Goal: Task Accomplishment & Management: Complete application form

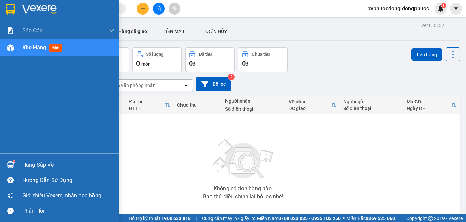
click at [24, 165] on div "Hàng sắp về" at bounding box center [68, 165] width 92 height 10
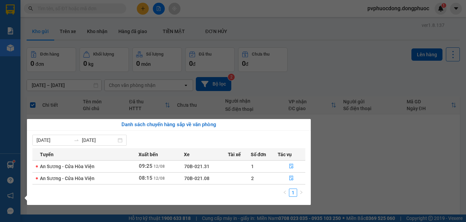
click at [429, 174] on section "Kết quả tìm kiếm ( 0 ) Bộ lọc No Data pvphuocdong.dongphuoc 1 Báo cáo Mẫu 1: Bá…" at bounding box center [233, 111] width 466 height 222
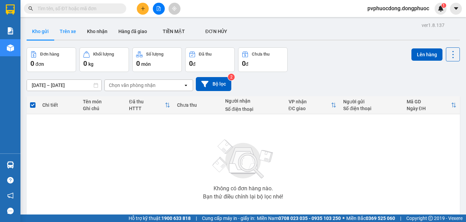
click at [73, 35] on button "Trên xe" at bounding box center [67, 31] width 27 height 16
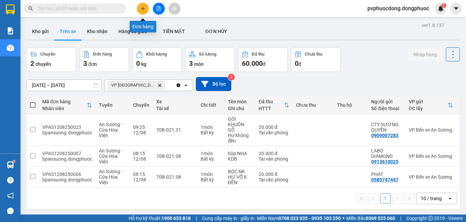
click at [140, 8] on button at bounding box center [143, 9] width 12 height 12
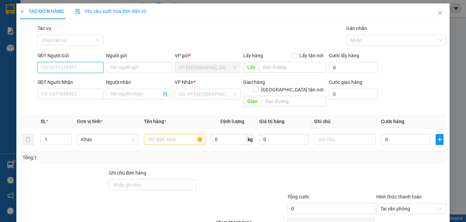
click at [75, 68] on input "SĐT Người Gửi" at bounding box center [71, 67] width 66 height 11
click at [69, 69] on input "SĐT Người Gửi" at bounding box center [71, 67] width 66 height 11
click at [77, 79] on div "0935602292 - NK SAM SMILE" at bounding box center [72, 81] width 63 height 8
type input "0935602292"
type input "NK SAM SMILE"
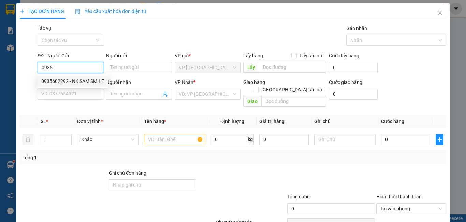
type input "0869854444"
type input "NT LAB"
type input "20.000"
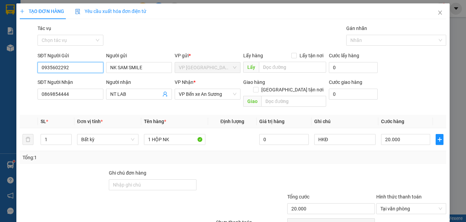
scroll to position [30, 0]
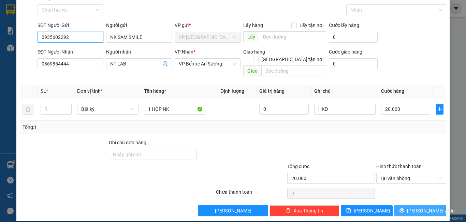
type input "0935602292"
click at [407, 205] on button "[PERSON_NAME] và In" at bounding box center [420, 210] width 52 height 11
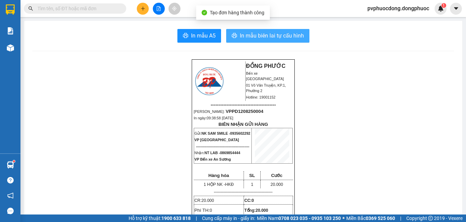
click at [280, 37] on span "In mẫu biên lai tự cấu hình" at bounding box center [272, 35] width 64 height 9
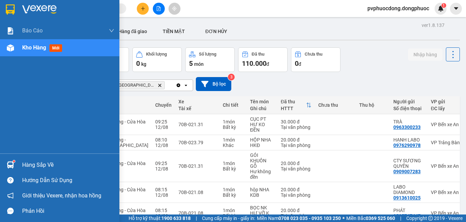
click at [47, 166] on div "Hàng sắp về" at bounding box center [68, 165] width 92 height 10
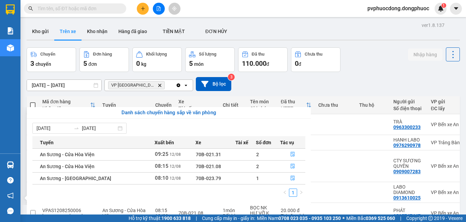
click at [375, 90] on section "Kết quả tìm kiếm ( 0 ) Bộ lọc No Data pvphuocdong.dongphuoc 1 Báo cáo Mẫu 1: Bá…" at bounding box center [233, 111] width 466 height 222
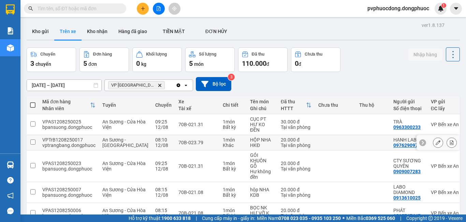
scroll to position [40, 0]
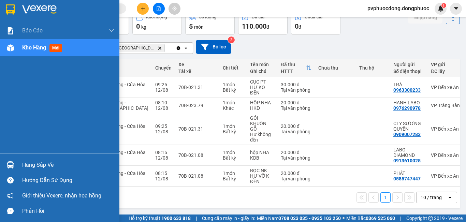
click at [46, 163] on div "Hàng sắp về" at bounding box center [68, 165] width 92 height 10
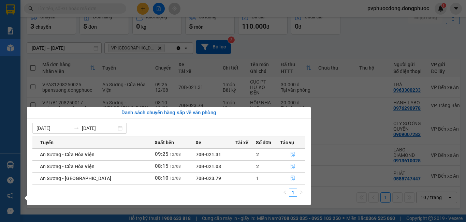
click at [332, 42] on section "Kết quả tìm kiếm ( 0 ) Bộ lọc No Data pvphuocdong.dongphuoc 1 Báo cáo Mẫu 1: Bá…" at bounding box center [233, 111] width 466 height 222
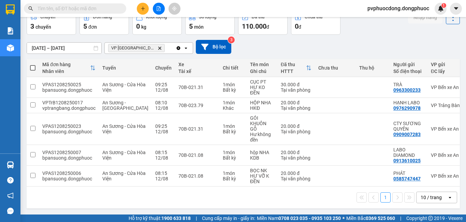
scroll to position [0, 0]
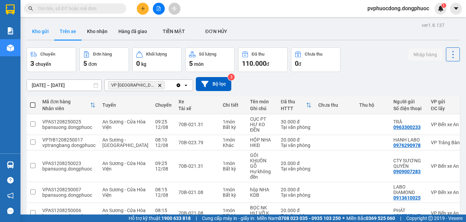
click at [45, 32] on button "Kho gửi" at bounding box center [41, 31] width 28 height 16
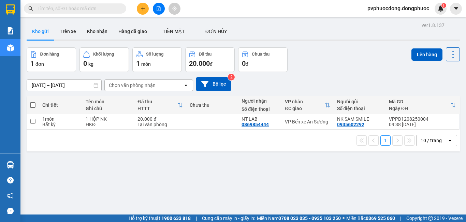
click at [96, 130] on div "1 10 / trang open" at bounding box center [243, 141] width 433 height 22
click at [96, 122] on div "HKĐ" at bounding box center [108, 124] width 45 height 5
checkbox input "true"
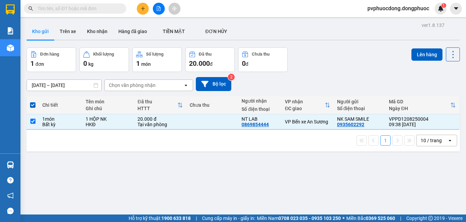
click at [423, 46] on div "ver 1.8.137 Kho gửi Trên xe Kho nhận Hàng đã giao TIỀN MẶT ĐƠN HỦY Đơn hàng 1…" at bounding box center [243, 131] width 439 height 222
click at [425, 53] on button "Lên hàng" at bounding box center [427, 54] width 31 height 12
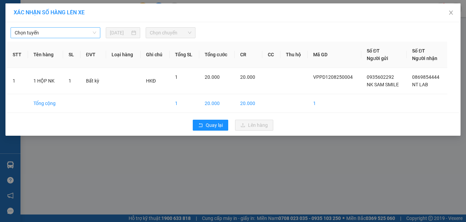
click at [79, 32] on span "Chọn tuyến" at bounding box center [56, 33] width 82 height 10
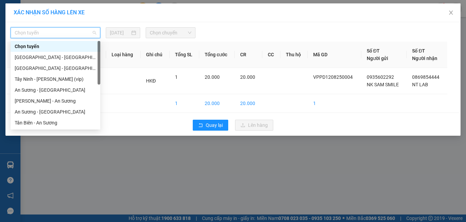
scroll to position [34, 0]
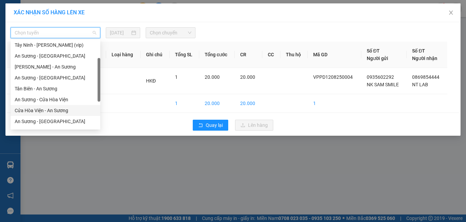
click at [57, 111] on div "Cửa Hòa Viện - An Sương" at bounding box center [56, 111] width 82 height 8
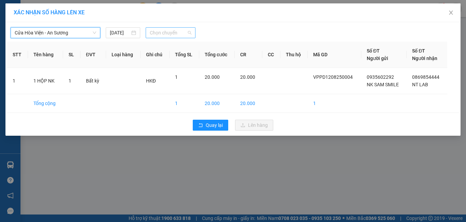
click at [165, 32] on span "Chọn chuyến" at bounding box center [171, 33] width 42 height 10
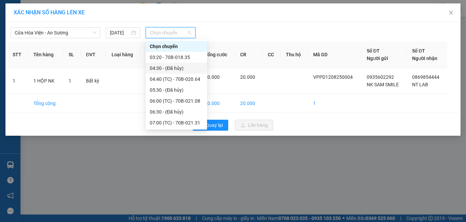
scroll to position [68, 0]
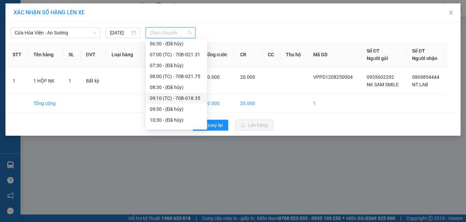
click at [194, 97] on div "09:10 (TC) - 70B-018.35" at bounding box center [176, 99] width 53 height 8
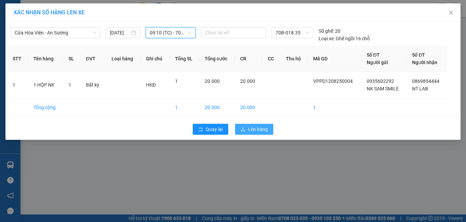
click at [248, 131] on span "Lên hàng" at bounding box center [258, 130] width 20 height 8
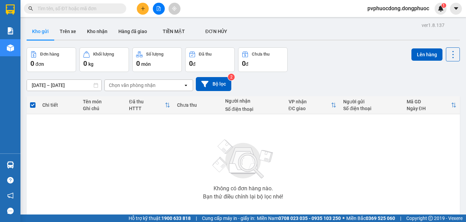
click at [156, 158] on div "Không có đơn hàng nào. Bạn thử điều chỉnh lại bộ lọc nhé!" at bounding box center [243, 167] width 427 height 102
click at [72, 32] on button "Trên xe" at bounding box center [67, 31] width 27 height 16
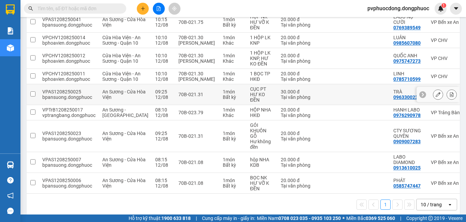
scroll to position [140, 0]
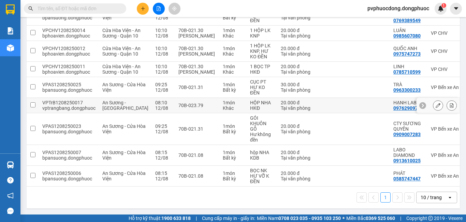
click at [225, 102] on td "1 món Khác" at bounding box center [232, 105] width 27 height 15
checkbox input "true"
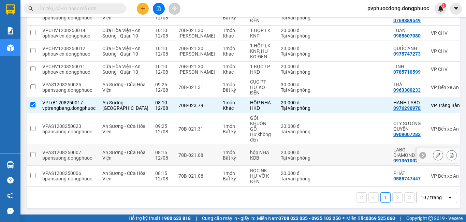
click at [225, 154] on td "1 món Bất kỳ" at bounding box center [232, 155] width 27 height 21
checkbox input "true"
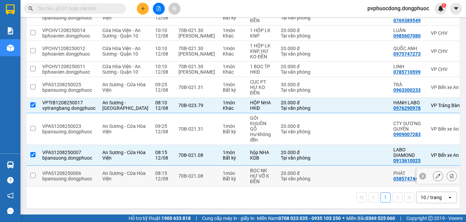
click at [223, 171] on div "1 món" at bounding box center [233, 173] width 20 height 5
checkbox input "true"
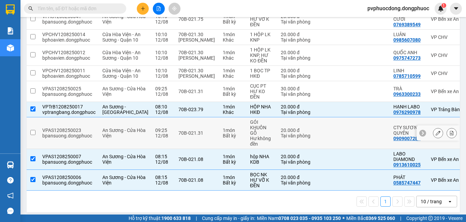
scroll to position [71, 0]
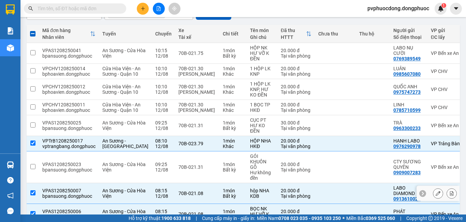
click at [175, 204] on td "70B-021.08" at bounding box center [197, 193] width 44 height 21
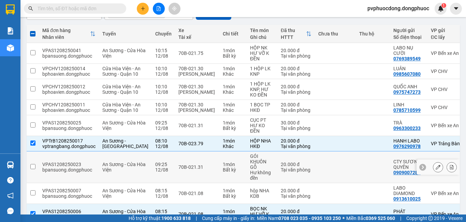
scroll to position [140, 0]
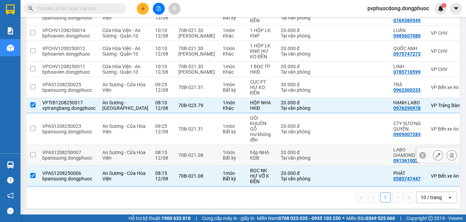
click at [193, 153] on div "70B-021.08" at bounding box center [197, 155] width 38 height 5
checkbox input "true"
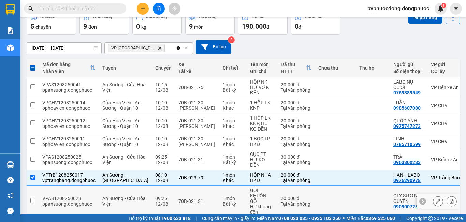
scroll to position [3, 0]
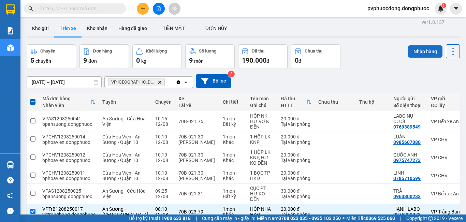
click at [414, 48] on button "Nhập hàng" at bounding box center [425, 51] width 34 height 12
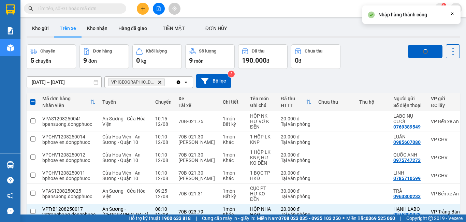
checkbox input "false"
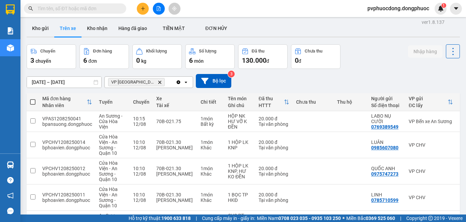
scroll to position [83, 0]
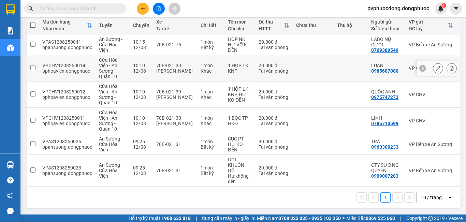
click at [228, 63] on div "1 HỘP LK" at bounding box center [240, 65] width 24 height 5
checkbox input "true"
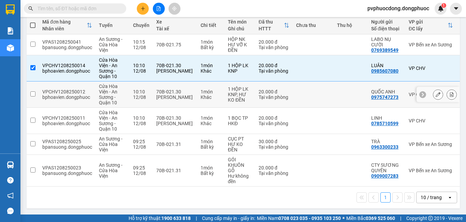
click at [219, 89] on td "1 món Khác" at bounding box center [210, 95] width 27 height 26
checkbox input "true"
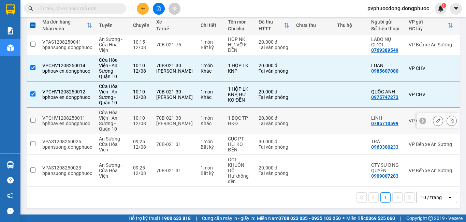
click at [220, 114] on td "1 món Khác" at bounding box center [210, 121] width 27 height 26
checkbox input "true"
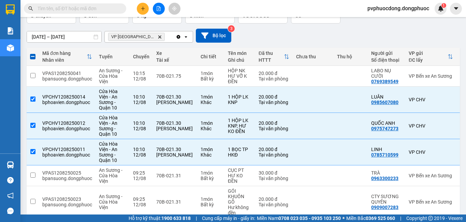
scroll to position [0, 0]
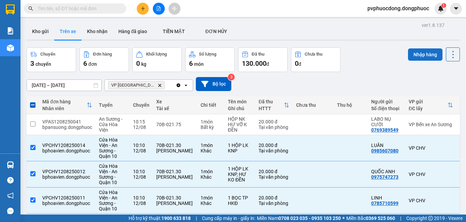
click at [418, 51] on button "Nhập hàng" at bounding box center [425, 54] width 34 height 12
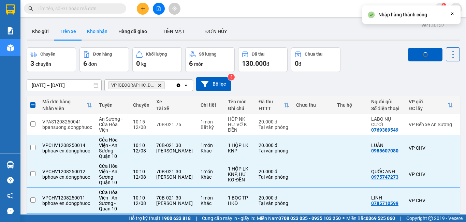
checkbox input "false"
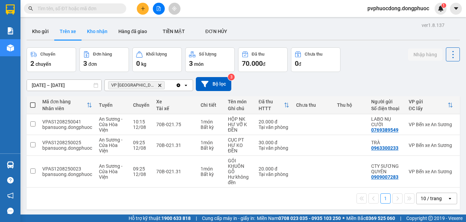
click at [102, 33] on button "Kho nhận" at bounding box center [97, 31] width 31 height 16
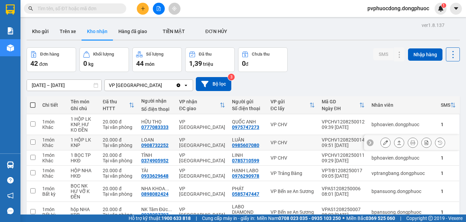
scroll to position [34, 0]
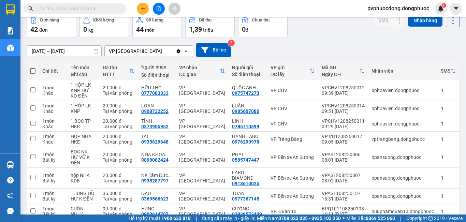
click at [143, 6] on icon "plus" at bounding box center [143, 8] width 5 height 5
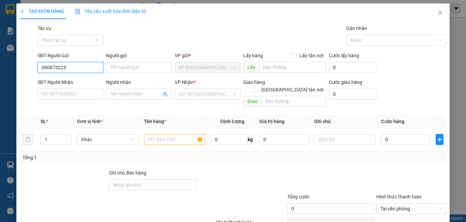
type input "0908732252"
click at [70, 76] on div "0908732252 - LOAN" at bounding box center [69, 81] width 65 height 11
type input "LOAN"
type input "0908718333"
type input "DUY"
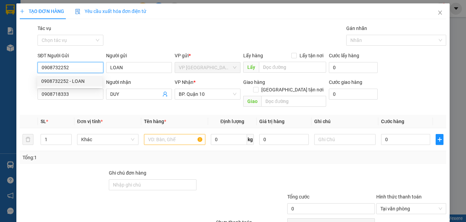
type input "30.000"
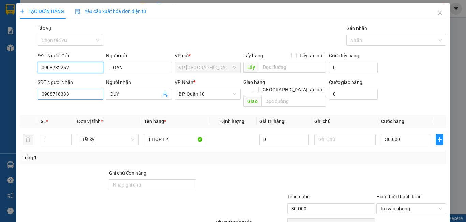
type input "0908732252"
drag, startPoint x: 77, startPoint y: 89, endPoint x: 10, endPoint y: 101, distance: 68.6
click at [10, 101] on div "TẠO ĐƠN HÀNG Yêu cầu xuất hóa đơn điện tử Transit Pickup Surcharge Ids Transit …" at bounding box center [233, 111] width 466 height 222
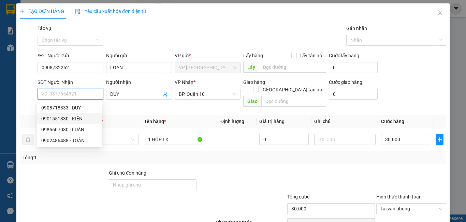
click at [72, 115] on div "0901551330 - KIÊN" at bounding box center [69, 118] width 65 height 11
type input "0901551330"
type input "KIÊN"
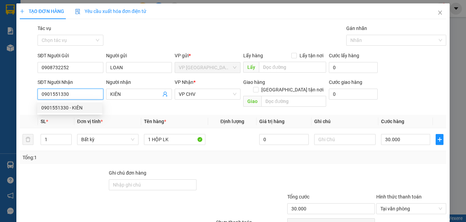
type input "20.000"
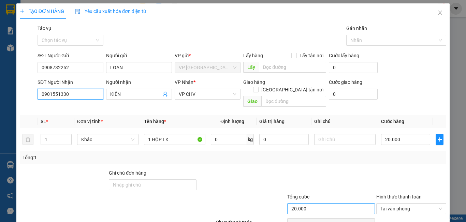
scroll to position [30, 0]
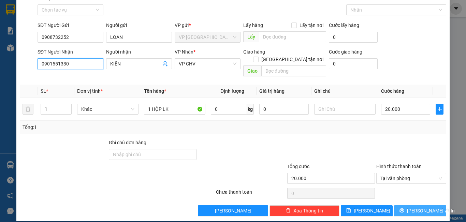
type input "0901551330"
click at [417, 207] on span "[PERSON_NAME] và In" at bounding box center [431, 211] width 48 height 8
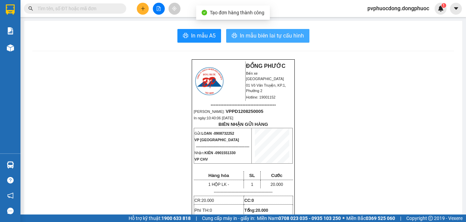
click at [272, 37] on span "In mẫu biên lai tự cấu hình" at bounding box center [272, 35] width 64 height 9
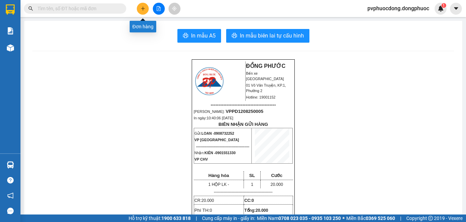
click at [144, 10] on icon "plus" at bounding box center [143, 8] width 5 height 5
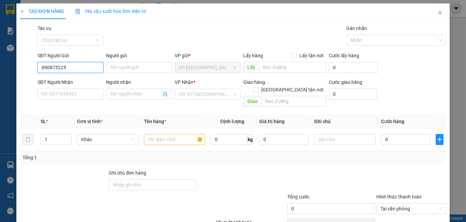
type input "0908732252"
click at [75, 83] on div "0908732252 - LOAN" at bounding box center [69, 81] width 57 height 8
type input "LOAN"
type input "0901551330"
type input "KIÊN"
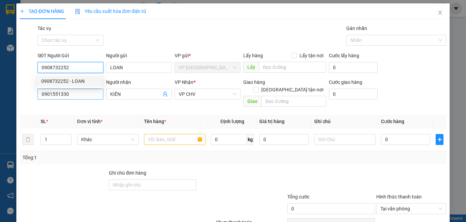
type input "20.000"
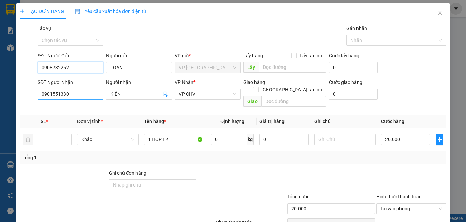
type input "0908732252"
drag, startPoint x: 73, startPoint y: 96, endPoint x: 15, endPoint y: 106, distance: 59.2
click at [15, 106] on div "TẠO ĐƠN HÀNG Yêu cầu xuất hóa đơn điện tử Transit Pickup Surcharge Ids Transit …" at bounding box center [233, 111] width 466 height 222
type input "0888825959"
click at [131, 115] on th "Đơn vị tính *" at bounding box center [107, 121] width 67 height 13
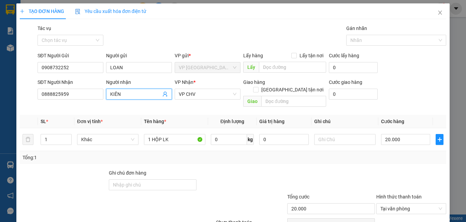
click at [135, 90] on input "KIÊN" at bounding box center [135, 94] width 51 height 8
type input "K"
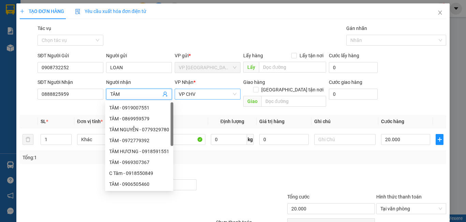
click at [219, 96] on span "VP CHV" at bounding box center [208, 94] width 58 height 10
type input "TÂM"
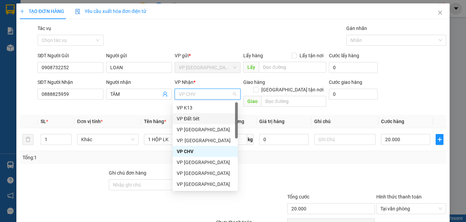
click at [211, 118] on div "VP Đất Sét" at bounding box center [205, 119] width 57 height 8
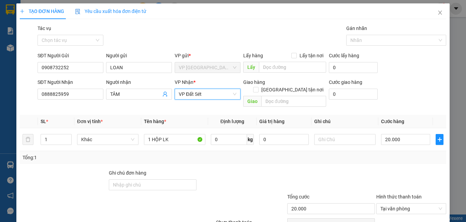
scroll to position [30, 0]
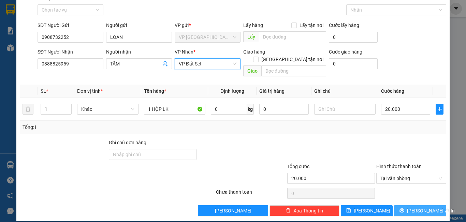
click at [415, 207] on span "[PERSON_NAME] và In" at bounding box center [431, 211] width 48 height 8
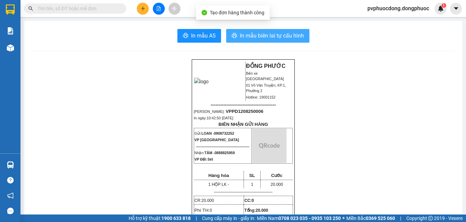
click at [246, 35] on span "In mẫu biên lai tự cấu hình" at bounding box center [272, 35] width 64 height 9
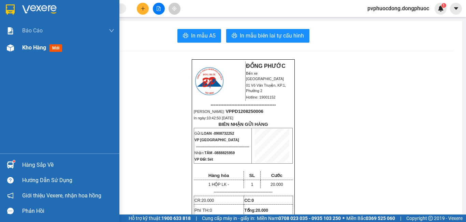
click at [13, 50] on img at bounding box center [10, 47] width 7 height 7
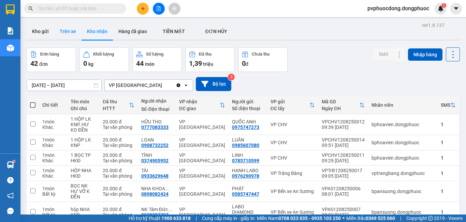
click at [66, 31] on button "Trên xe" at bounding box center [67, 31] width 27 height 16
